Goal: Task Accomplishment & Management: Complete application form

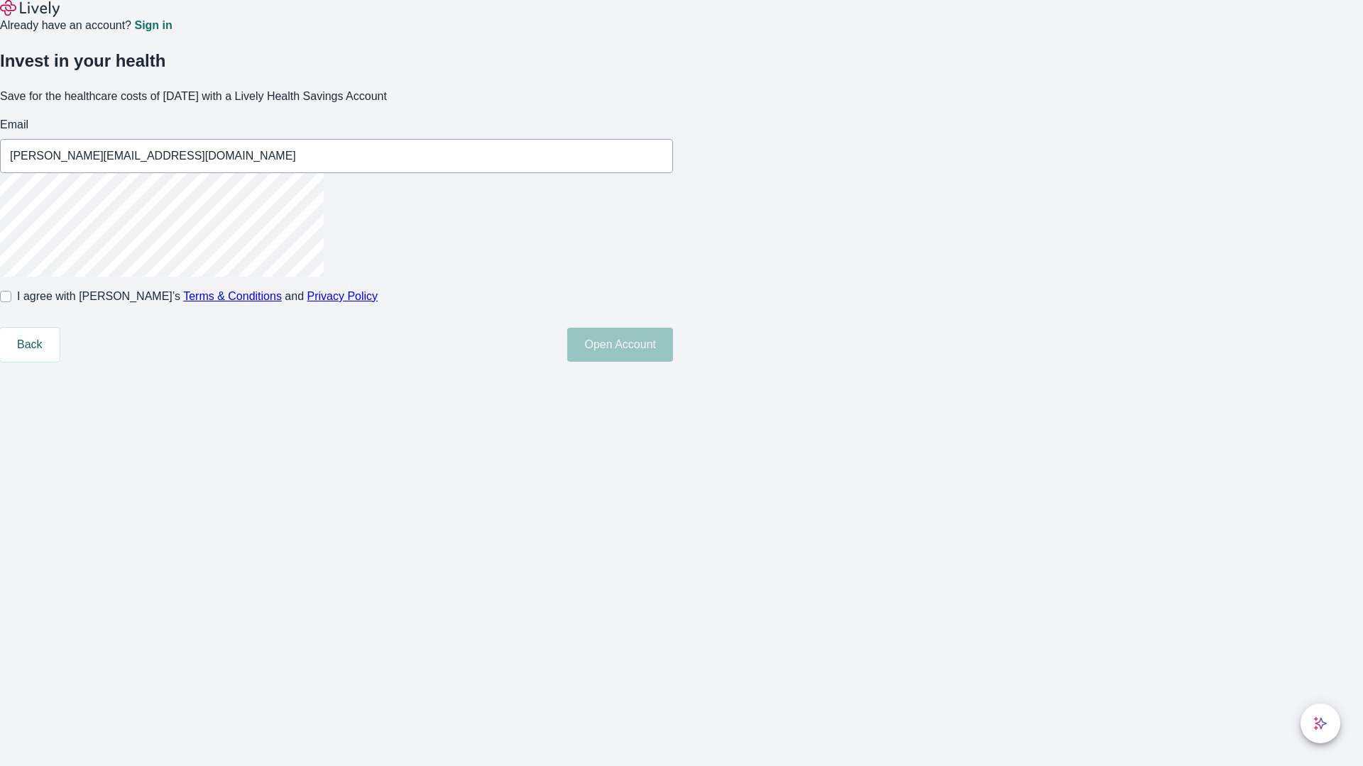
click at [11, 302] on input "I agree with Lively’s Terms & Conditions and Privacy Policy" at bounding box center [5, 296] width 11 height 11
checkbox input "true"
click at [673, 362] on button "Open Account" at bounding box center [620, 345] width 106 height 34
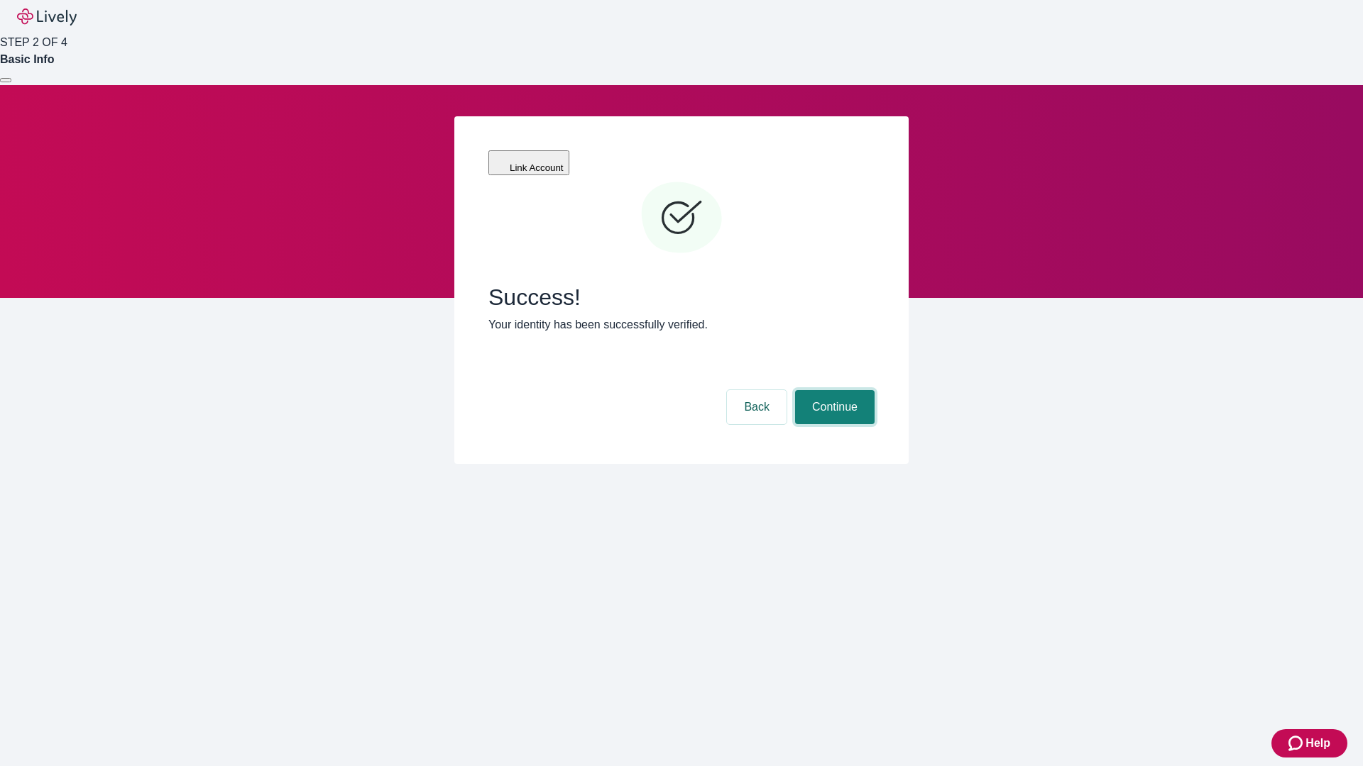
click at [832, 390] on button "Continue" at bounding box center [834, 407] width 79 height 34
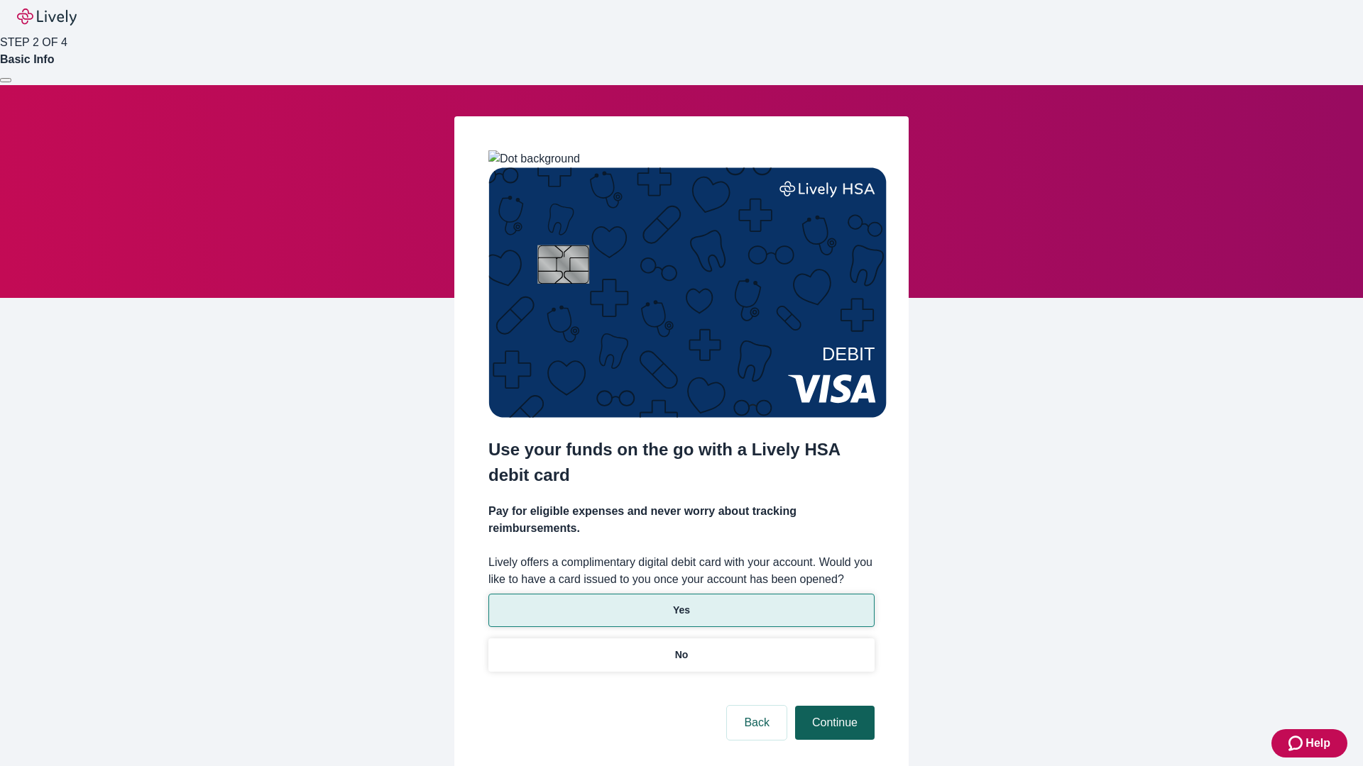
click at [681, 603] on p "Yes" at bounding box center [681, 610] width 17 height 15
click at [832, 706] on button "Continue" at bounding box center [834, 723] width 79 height 34
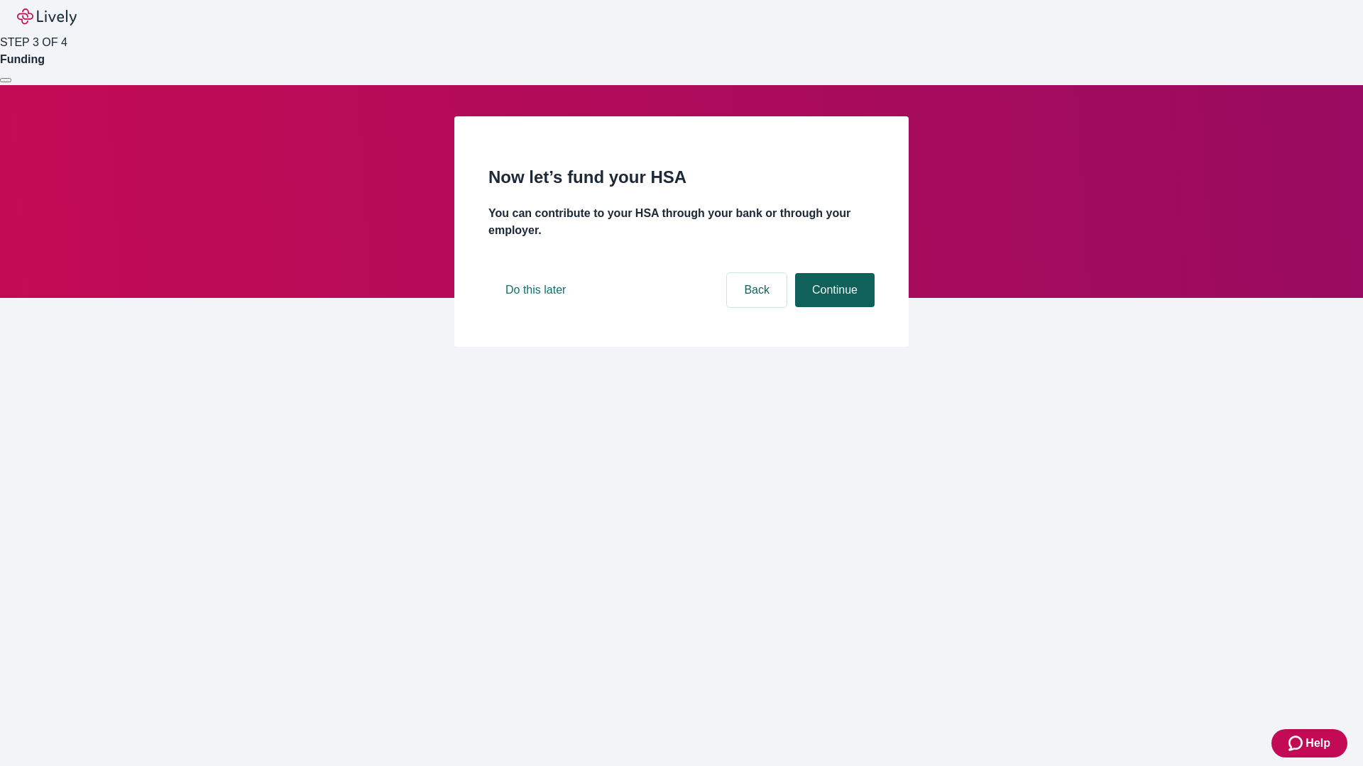
click at [832, 307] on button "Continue" at bounding box center [834, 290] width 79 height 34
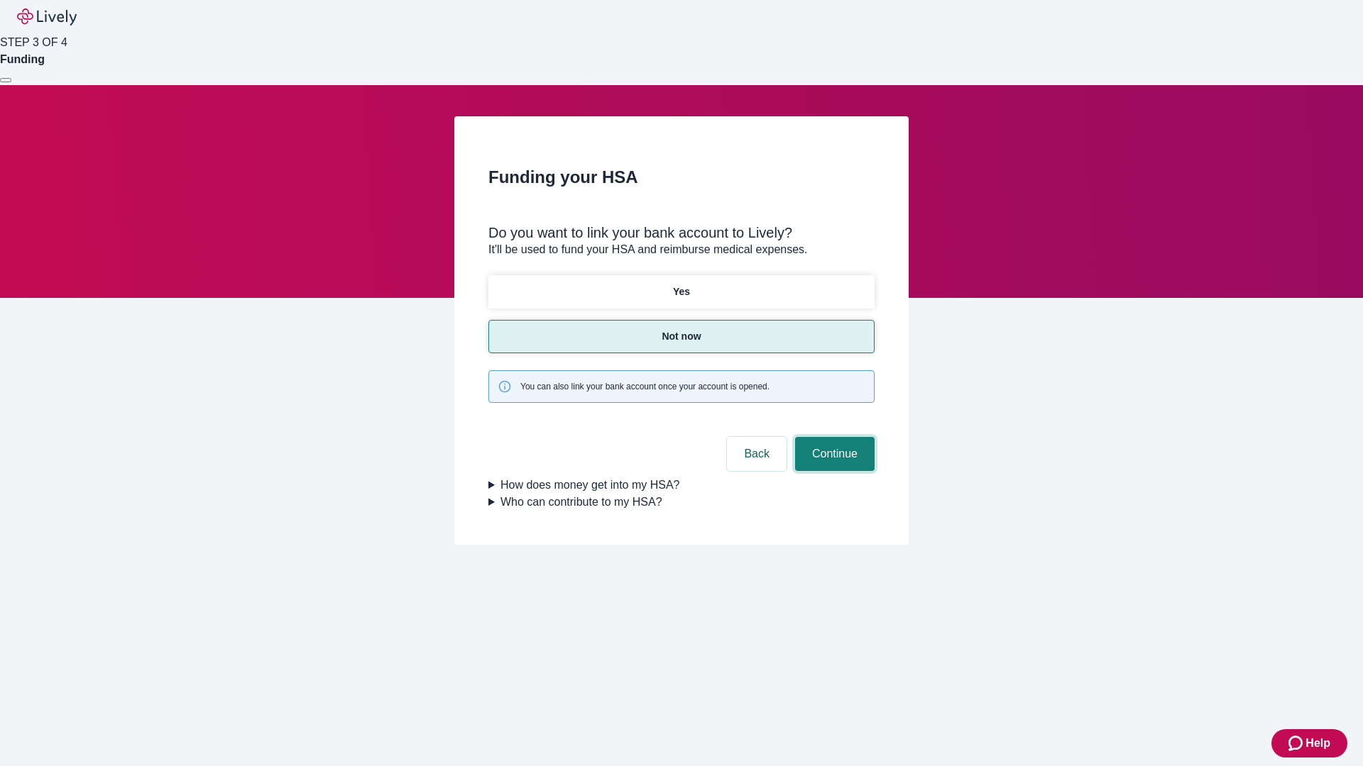
click at [832, 437] on button "Continue" at bounding box center [834, 454] width 79 height 34
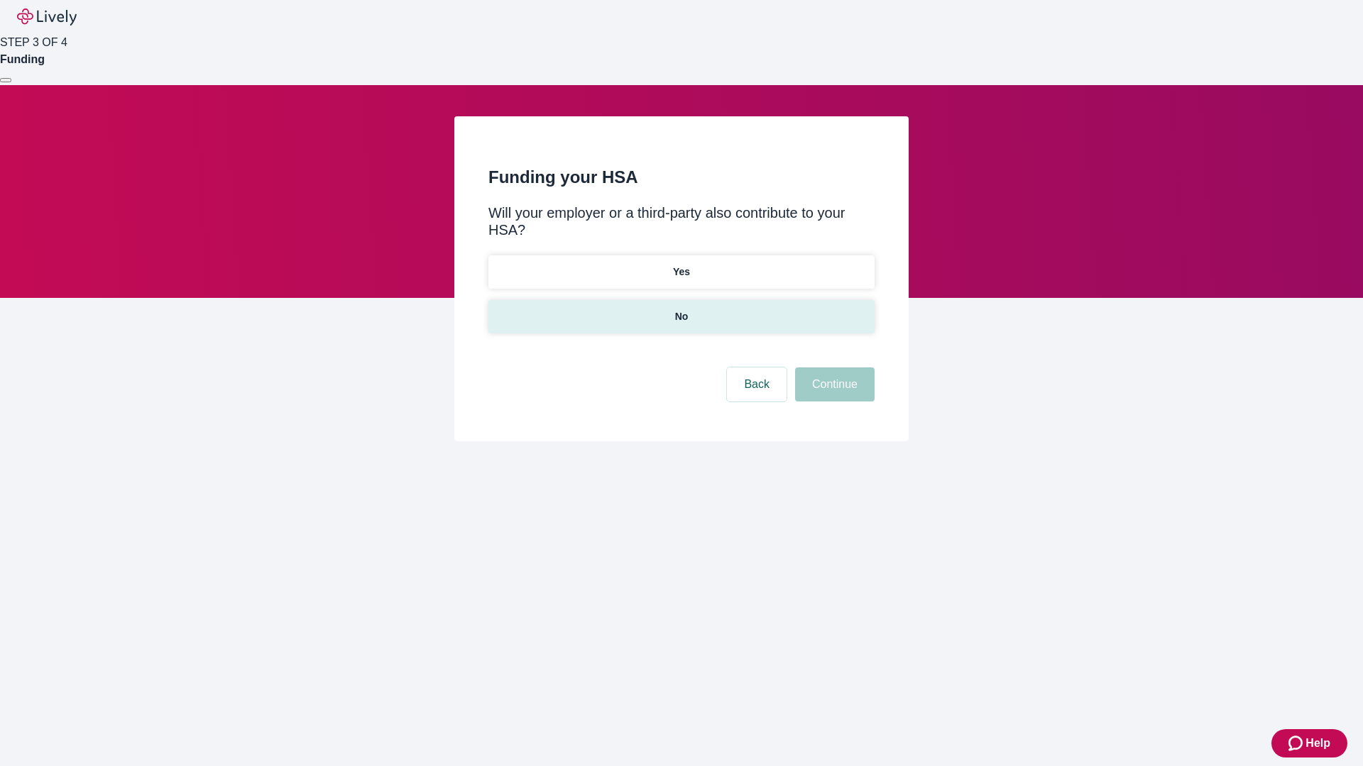
click at [681, 309] on p "No" at bounding box center [681, 316] width 13 height 15
click at [832, 368] on button "Continue" at bounding box center [834, 385] width 79 height 34
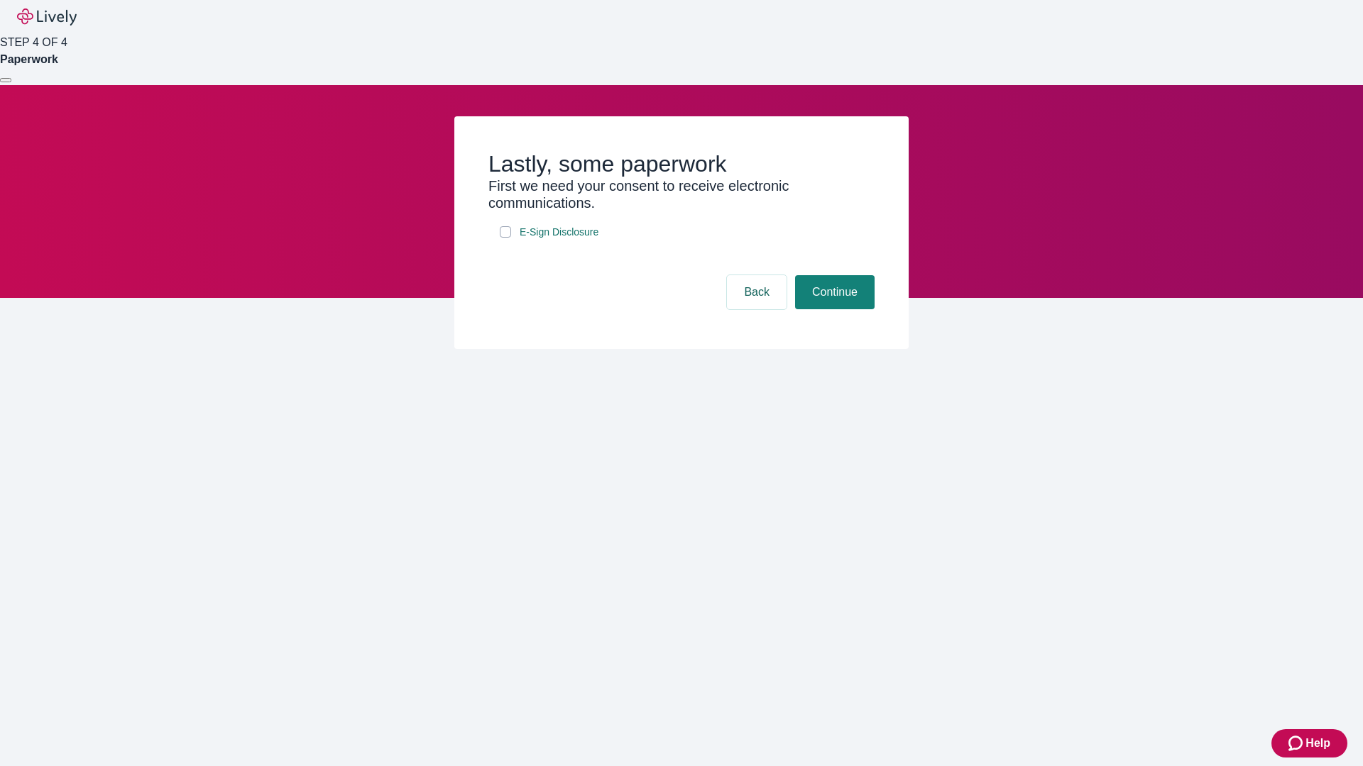
click at [505, 238] on input "E-Sign Disclosure" at bounding box center [505, 231] width 11 height 11
checkbox input "true"
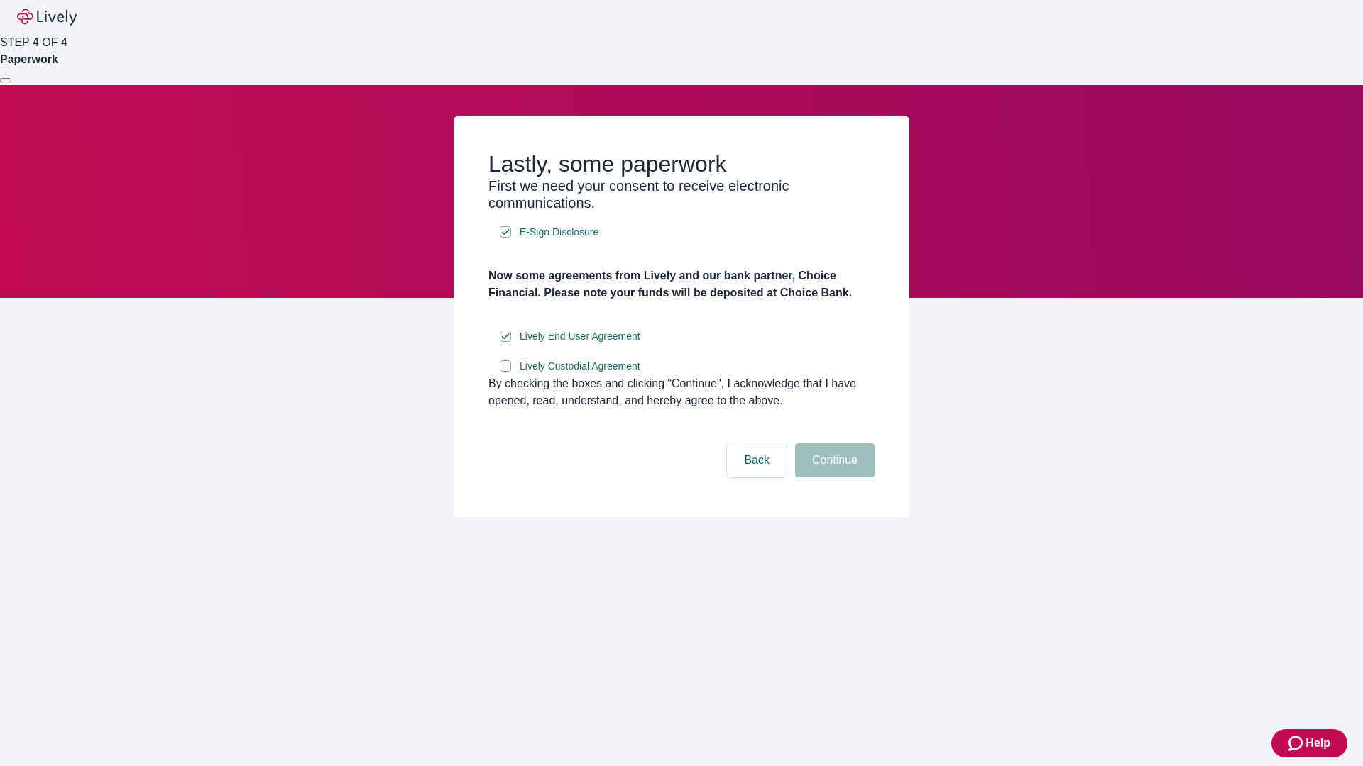
click at [505, 372] on input "Lively Custodial Agreement" at bounding box center [505, 366] width 11 height 11
checkbox input "true"
click at [832, 478] on button "Continue" at bounding box center [834, 461] width 79 height 34
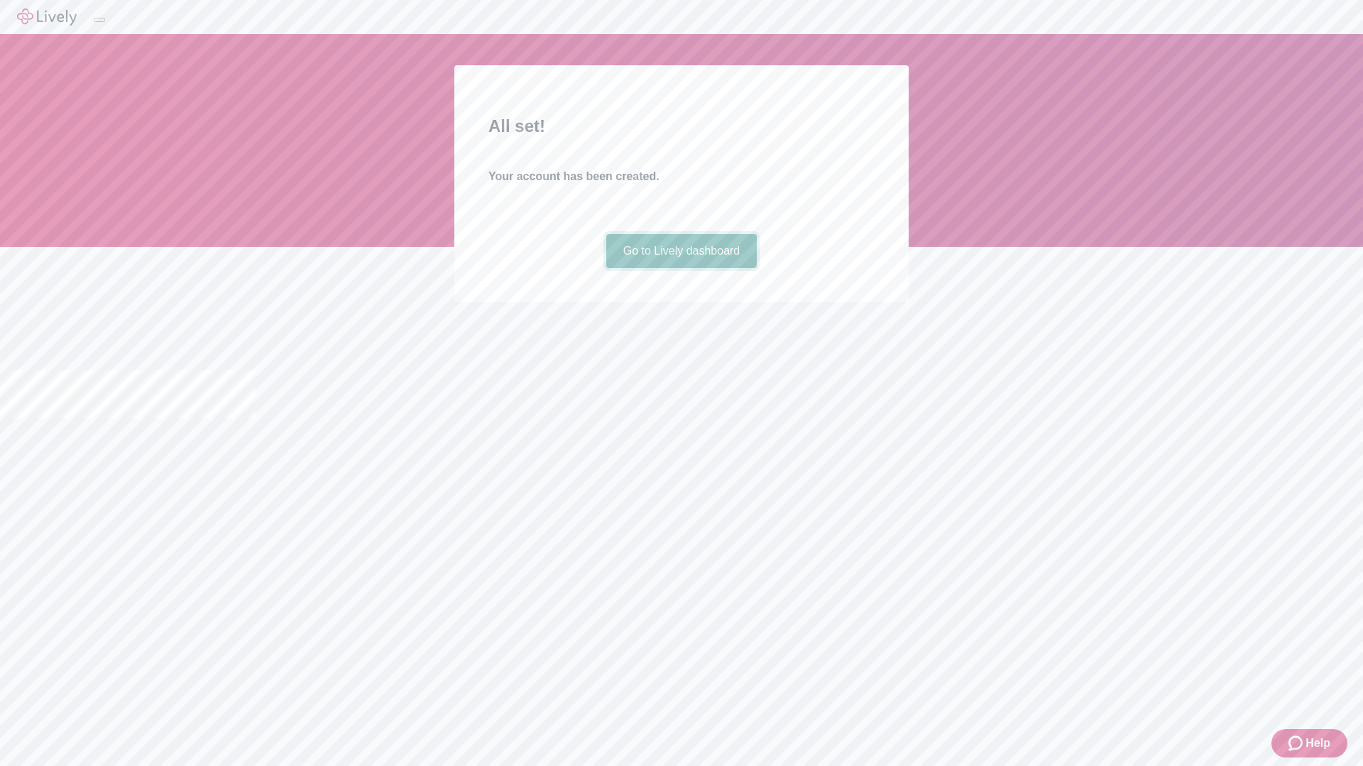
click at [681, 268] on link "Go to Lively dashboard" at bounding box center [681, 251] width 151 height 34
